Goal: Information Seeking & Learning: Learn about a topic

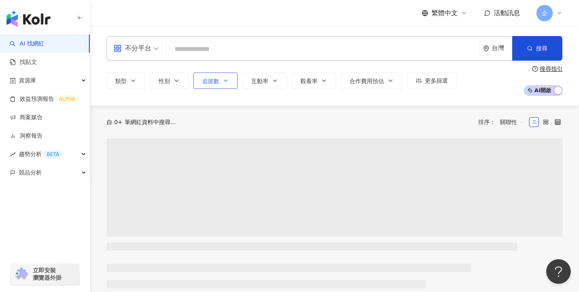
click at [229, 80] on icon "button" at bounding box center [226, 80] width 7 height 7
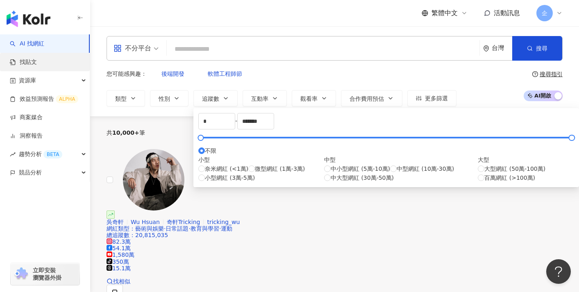
click at [37, 60] on link "找貼文" at bounding box center [23, 62] width 27 height 8
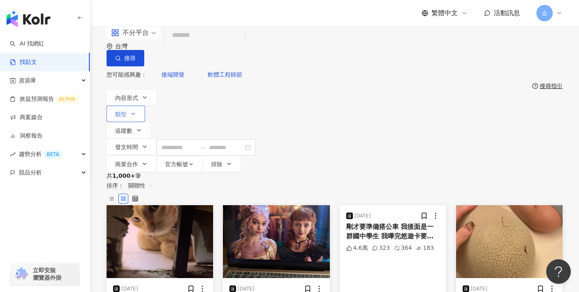
click at [136, 111] on icon "button" at bounding box center [133, 114] width 7 height 7
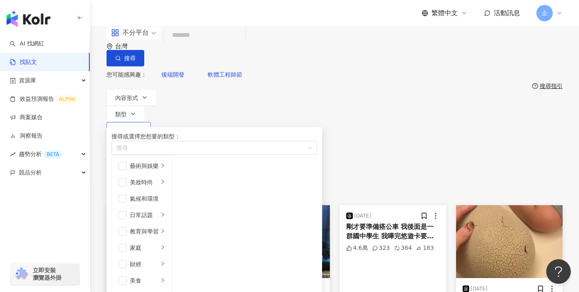
click at [151, 122] on button "追蹤數" at bounding box center [129, 130] width 44 height 16
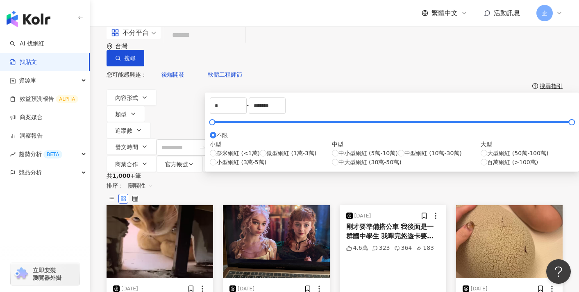
click at [241, 70] on div "您可能感興趣： 後端開發 軟體工程師節" at bounding box center [335, 74] width 456 height 16
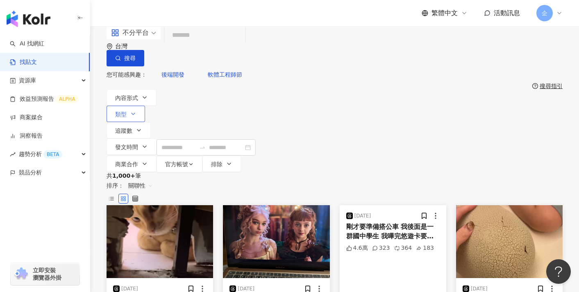
click at [145, 106] on button "類型" at bounding box center [126, 114] width 39 height 16
click at [257, 68] on div "您可能感興趣： 後端開發 軟體工程師節" at bounding box center [335, 74] width 456 height 16
click at [257, 72] on div "您可能感興趣： 後端開發 軟體工程師節" at bounding box center [335, 74] width 456 height 16
